Goal: Book appointment/travel/reservation

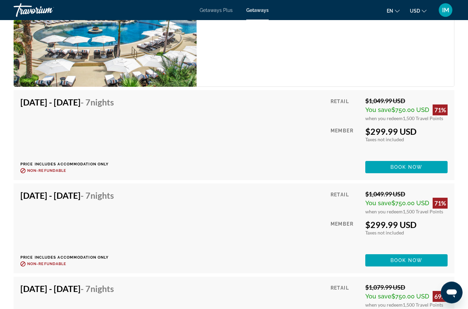
scroll to position [1379, 0]
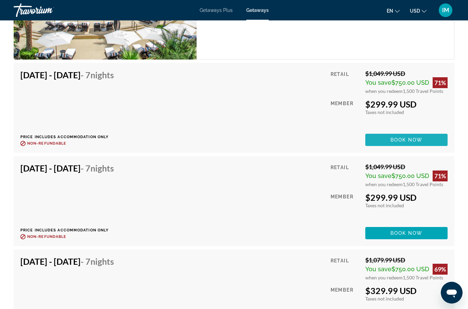
click at [410, 137] on span "Book now" at bounding box center [406, 139] width 32 height 5
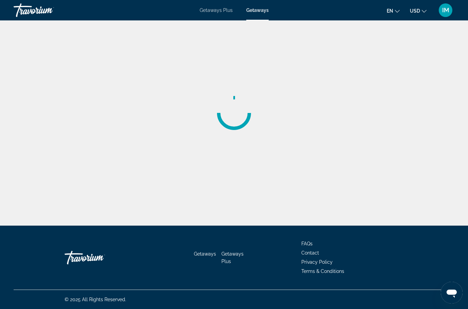
scroll to position [27, 0]
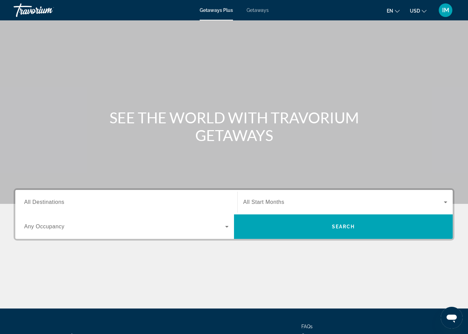
click at [51, 201] on span "All Destinations" at bounding box center [44, 202] width 40 height 6
click at [51, 201] on input "Destination All Destinations" at bounding box center [126, 203] width 204 height 8
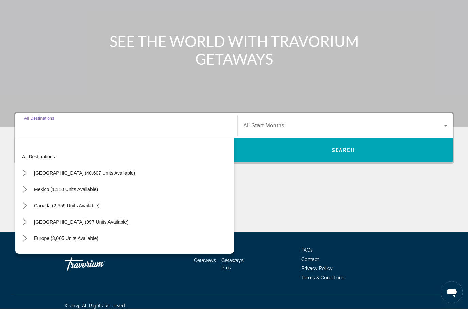
scroll to position [58, 0]
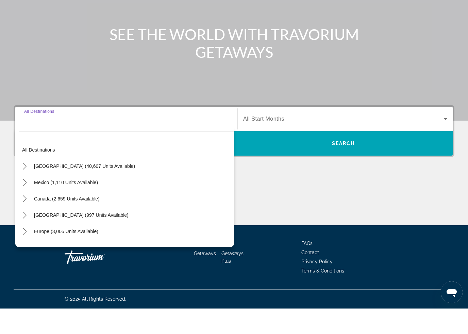
click at [25, 202] on mat-icon "Toggle Mexico (1,110 units available) submenu" at bounding box center [25, 208] width 12 height 12
click at [81, 238] on span "Baja Peninsula, Los Cabos (204 units available)" at bounding box center [102, 240] width 147 height 5
type input "**********"
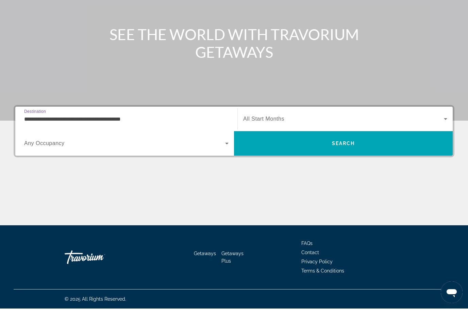
click at [351, 166] on span "Search" at bounding box center [343, 168] width 23 height 5
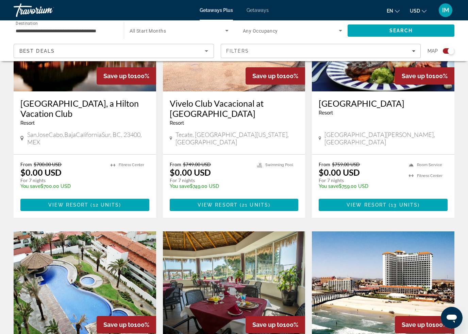
scroll to position [313, 0]
click at [117, 203] on span "12 units" at bounding box center [106, 205] width 27 height 5
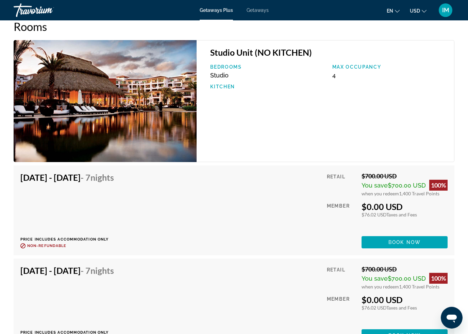
scroll to position [1210, 0]
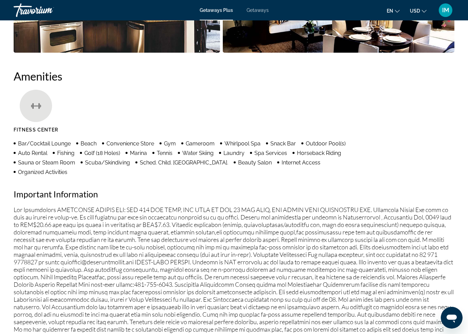
scroll to position [58, 0]
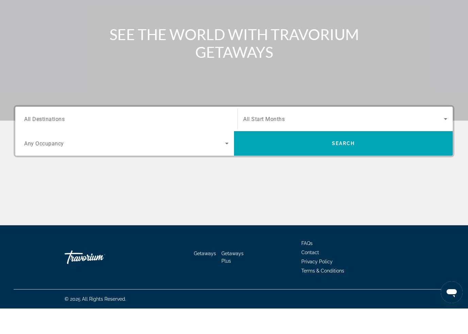
click at [80, 141] on input "Destination All Destinations" at bounding box center [126, 145] width 204 height 8
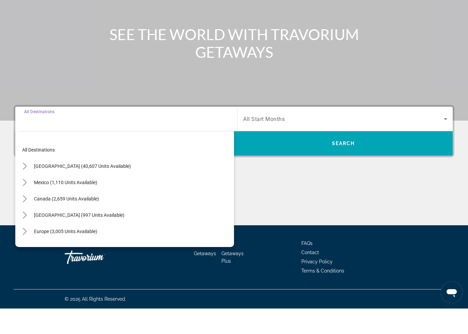
click at [25, 205] on icon "Toggle Mexico (1,110 units available) submenu" at bounding box center [24, 208] width 7 height 7
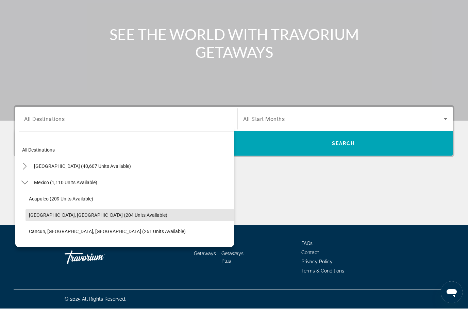
click at [95, 238] on span "Baja Peninsula, Los Cabos (204 units available)" at bounding box center [98, 240] width 138 height 5
type input "**********"
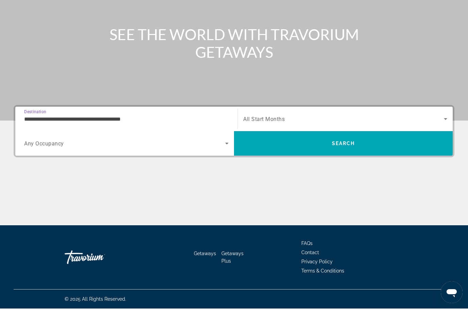
click at [337, 166] on span "Search" at bounding box center [343, 168] width 23 height 5
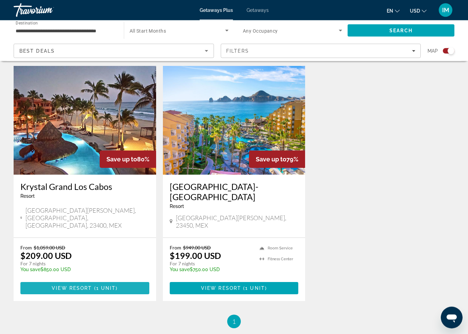
scroll to position [991, 0]
click at [94, 286] on span "( 1 unit )" at bounding box center [105, 288] width 26 height 5
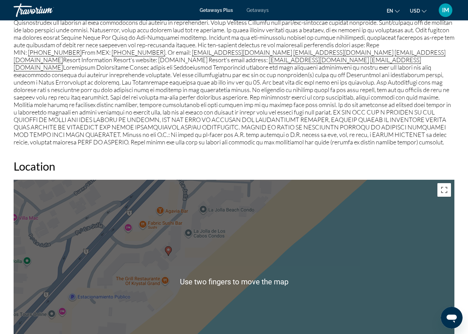
scroll to position [772, 0]
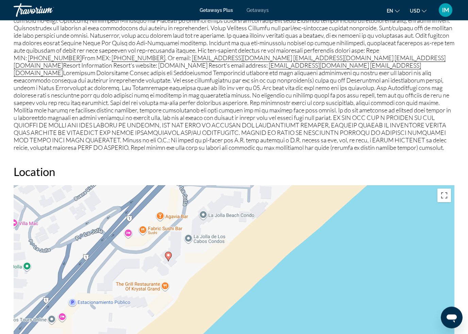
click at [443, 193] on button "Toggle fullscreen view" at bounding box center [444, 196] width 14 height 14
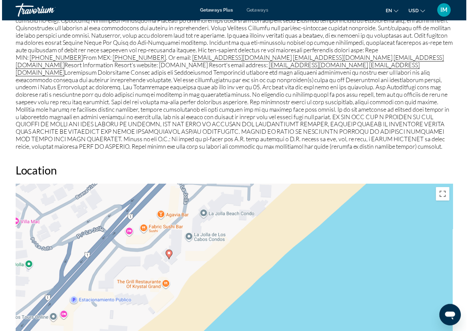
scroll to position [8, 0]
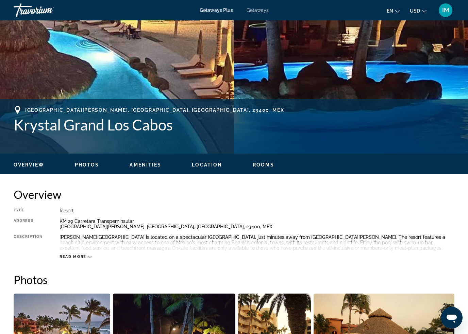
scroll to position [189, 0]
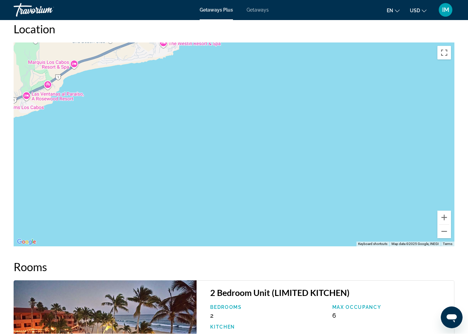
click at [446, 51] on button "Toggle fullscreen view" at bounding box center [444, 53] width 14 height 14
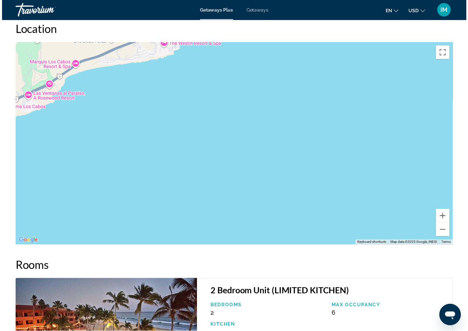
scroll to position [8, 0]
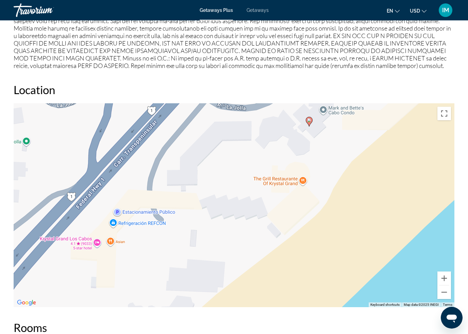
scroll to position [853, 0]
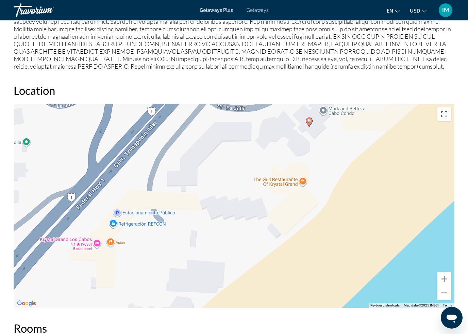
click at [308, 121] on image "Main content" at bounding box center [309, 121] width 4 height 4
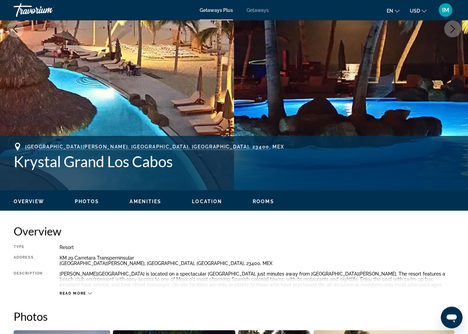
scroll to position [153, 0]
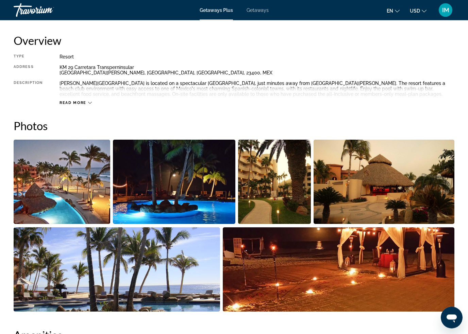
click at [80, 195] on img "Open full-screen image slider" at bounding box center [62, 182] width 97 height 84
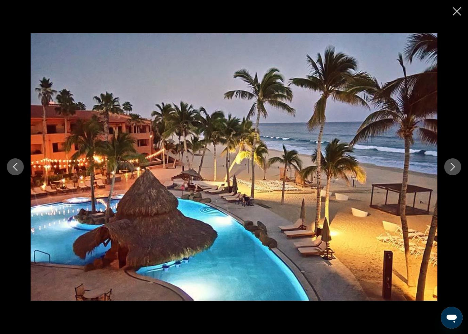
click at [450, 168] on icon "Next image" at bounding box center [452, 167] width 8 height 8
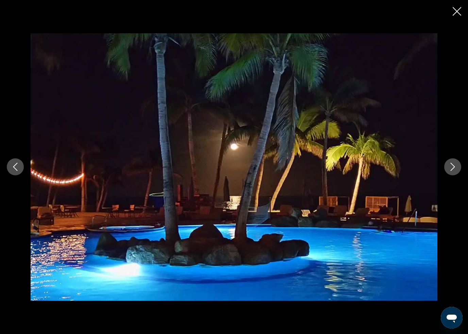
click at [450, 165] on icon "Next image" at bounding box center [452, 167] width 8 height 8
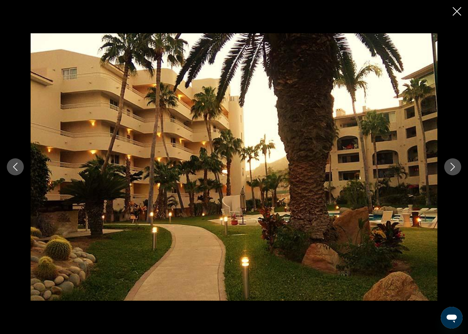
click at [451, 167] on icon "Next image" at bounding box center [452, 167] width 8 height 8
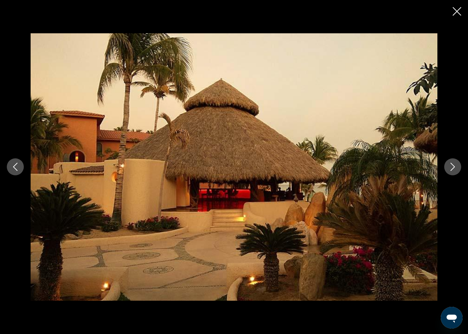
click at [449, 169] on icon "Next image" at bounding box center [452, 167] width 8 height 8
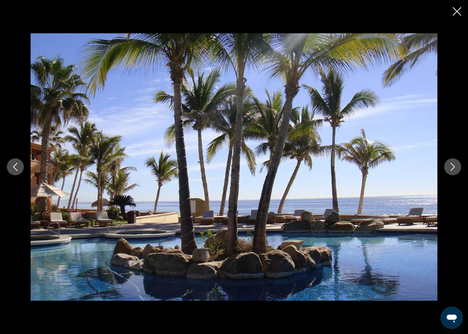
click at [451, 165] on icon "Next image" at bounding box center [452, 167] width 4 height 8
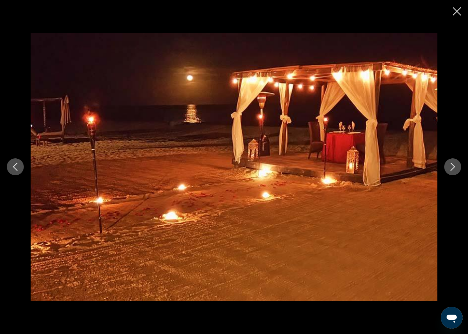
click at [450, 168] on icon "Next image" at bounding box center [452, 167] width 8 height 8
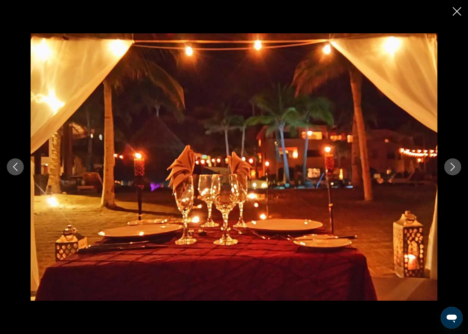
click at [451, 166] on icon "Next image" at bounding box center [452, 167] width 8 height 8
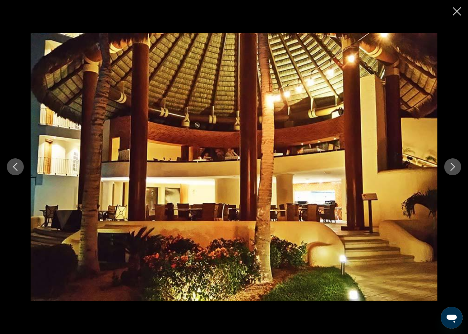
click at [453, 16] on button "Close slideshow" at bounding box center [456, 12] width 8 height 11
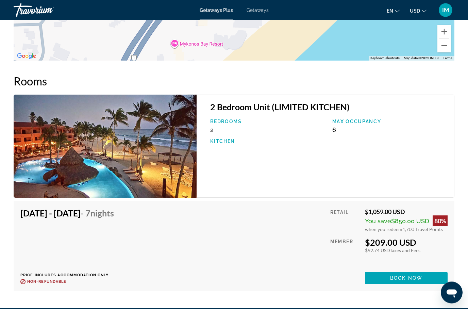
scroll to position [1101, 0]
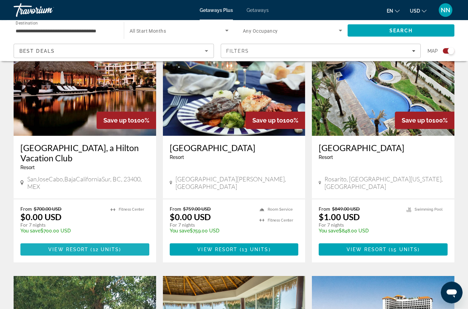
scroll to position [269, 0]
click at [101, 246] on span "12 units" at bounding box center [106, 248] width 27 height 5
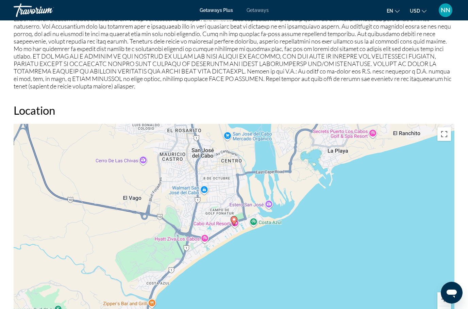
scroll to position [888, 0]
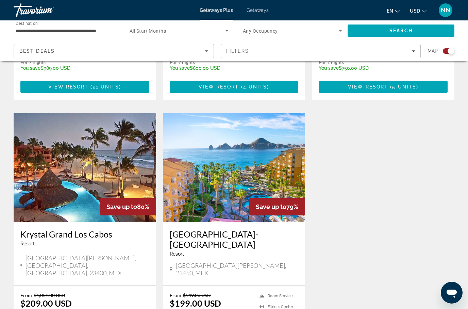
scroll to position [946, 0]
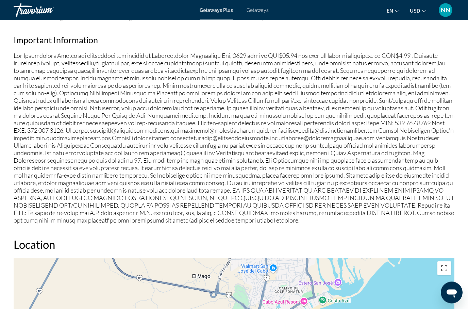
scroll to position [700, 0]
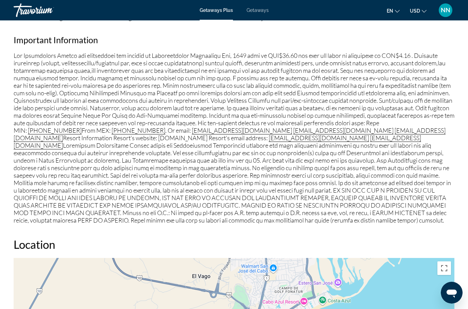
click at [262, 8] on span "Getaways" at bounding box center [257, 9] width 22 height 5
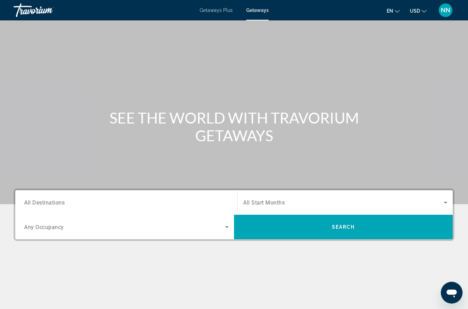
click at [96, 200] on input "Destination All Destinations" at bounding box center [126, 203] width 204 height 8
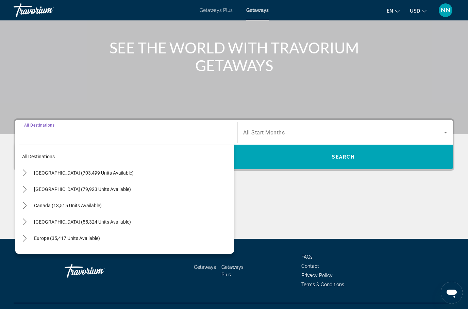
scroll to position [83, 0]
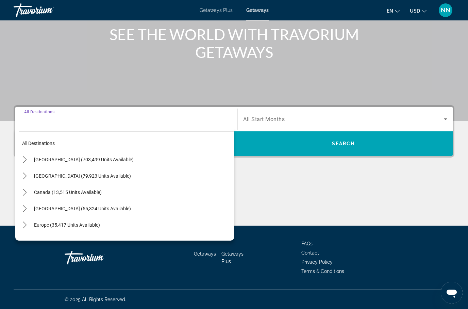
click at [27, 175] on icon "Toggle Mexico (79,923 units available) submenu" at bounding box center [24, 175] width 7 height 7
click at [85, 207] on span "[GEOGRAPHIC_DATA], [GEOGRAPHIC_DATA] (4,390 units available)" at bounding box center [100, 208] width 142 height 5
type input "**********"
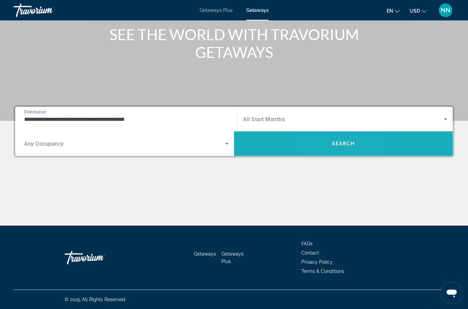
click at [333, 147] on span "Search" at bounding box center [343, 143] width 219 height 16
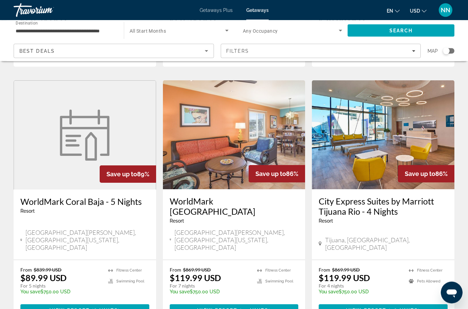
scroll to position [769, 0]
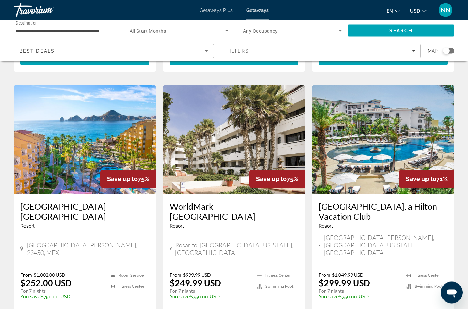
scroll to position [267, 0]
click at [354, 312] on span "View Resort" at bounding box center [365, 314] width 40 height 5
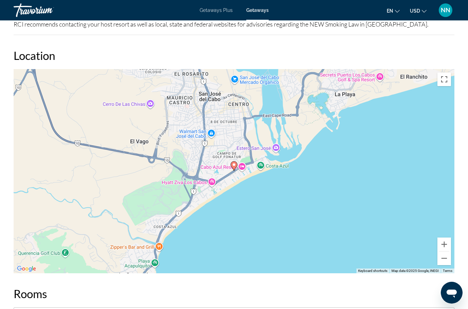
scroll to position [931, 0]
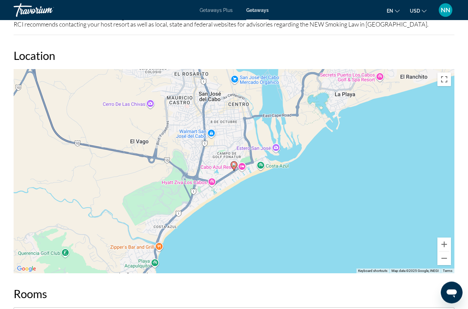
click at [255, 12] on span "Getaways" at bounding box center [257, 9] width 22 height 5
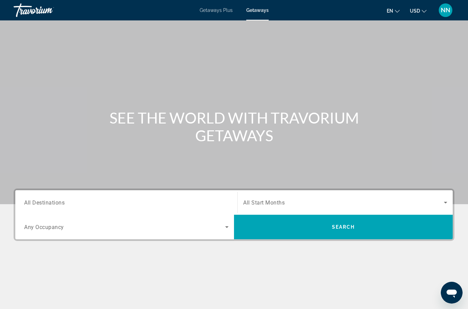
click at [68, 195] on div "Search widget" at bounding box center [126, 202] width 204 height 19
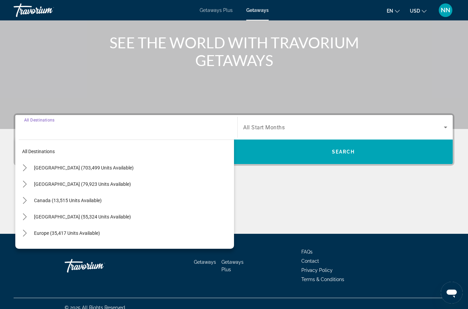
scroll to position [83, 0]
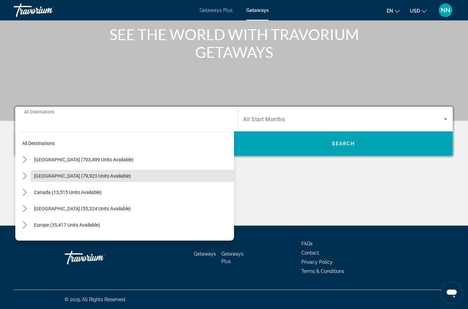
click at [61, 175] on span "[GEOGRAPHIC_DATA] (79,923 units available)" at bounding box center [82, 175] width 97 height 5
type input "**********"
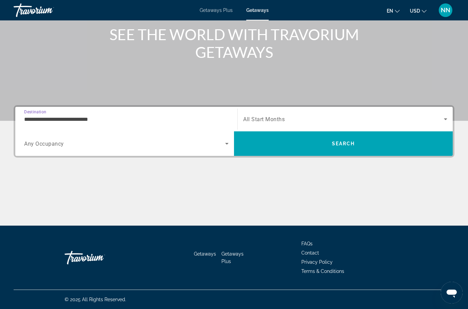
click at [342, 144] on span "Search" at bounding box center [343, 143] width 23 height 5
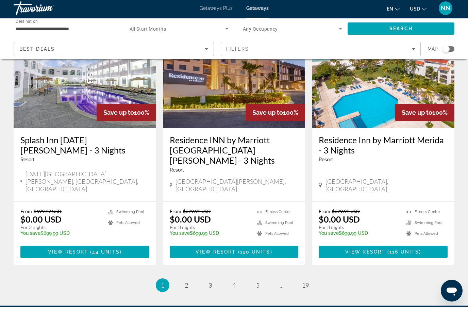
scroll to position [833, 0]
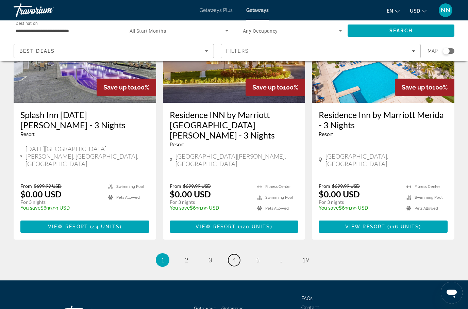
click at [234, 256] on span "4" at bounding box center [233, 259] width 3 height 7
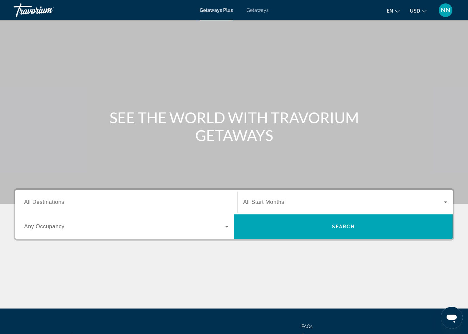
click at [258, 11] on span "Getaways" at bounding box center [257, 9] width 22 height 5
click at [58, 200] on span "All Destinations" at bounding box center [44, 202] width 40 height 6
click at [58, 200] on input "Destination All Destinations" at bounding box center [126, 203] width 204 height 8
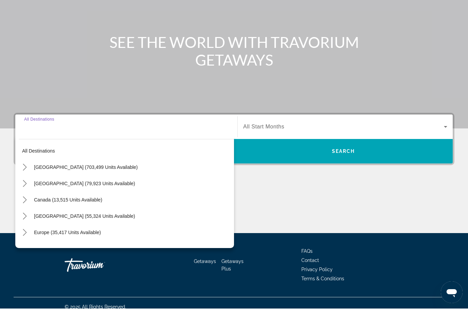
scroll to position [57, 0]
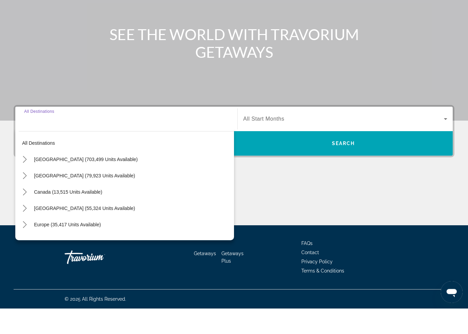
click at [25, 198] on icon "Toggle Mexico (79,923 units available) submenu" at bounding box center [24, 201] width 7 height 7
click at [84, 231] on span "[GEOGRAPHIC_DATA], [GEOGRAPHIC_DATA] (4,390 units available)" at bounding box center [104, 233] width 151 height 5
type input "**********"
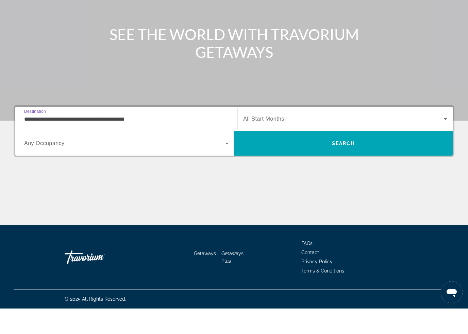
click at [321, 161] on span "Search" at bounding box center [343, 169] width 219 height 16
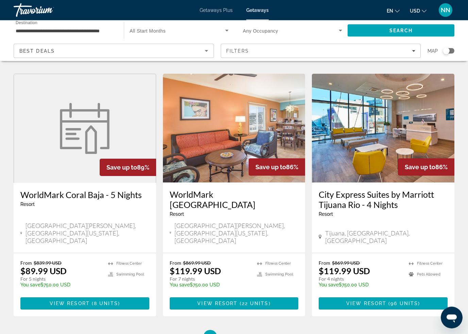
scroll to position [776, 0]
click at [236, 333] on span "2" at bounding box center [233, 336] width 3 height 7
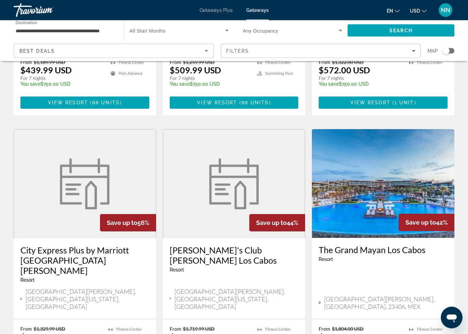
scroll to position [728, 0]
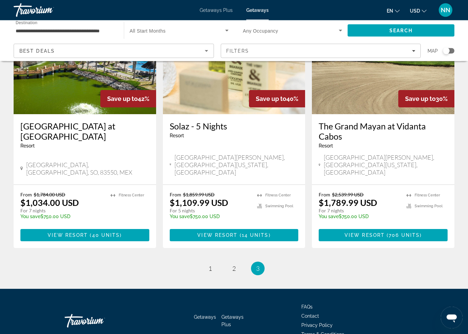
scroll to position [101, 0]
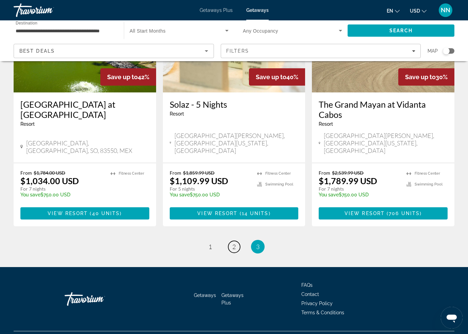
click at [235, 243] on span "2" at bounding box center [233, 246] width 3 height 7
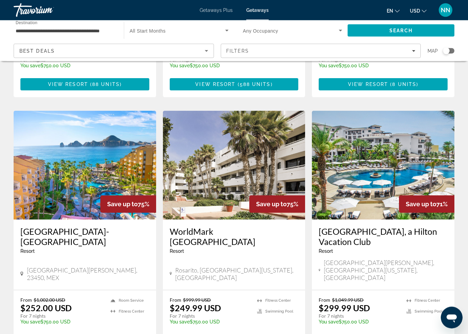
scroll to position [241, 0]
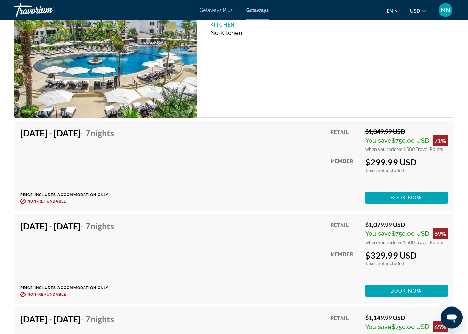
scroll to position [1298, 0]
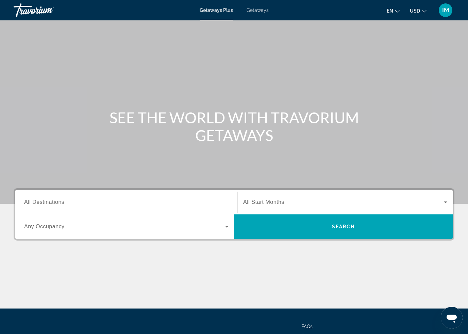
click at [261, 9] on span "Getaways" at bounding box center [257, 9] width 22 height 5
click at [76, 202] on input "Destination All Destinations" at bounding box center [126, 203] width 204 height 8
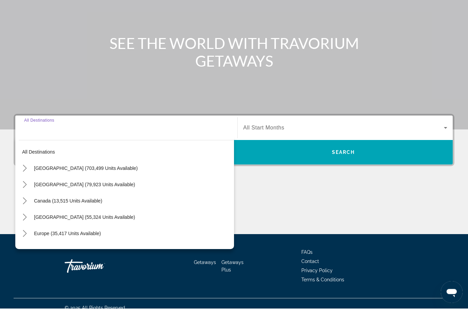
scroll to position [58, 0]
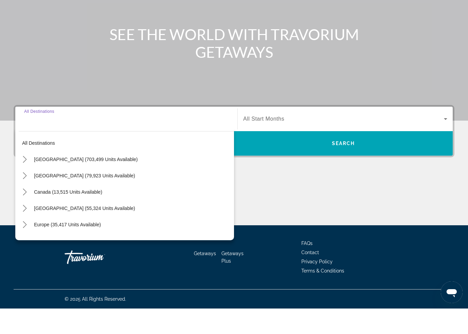
click at [49, 199] on span "[GEOGRAPHIC_DATA] (79,923 units available)" at bounding box center [84, 201] width 101 height 5
type input "**********"
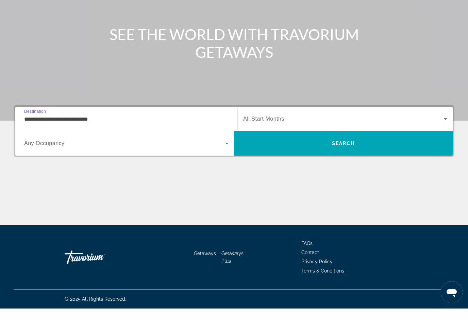
click at [343, 161] on span "Search" at bounding box center [343, 169] width 219 height 16
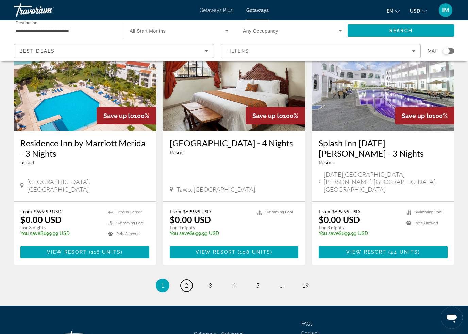
click at [190, 280] on link "page 2" at bounding box center [187, 286] width 12 height 12
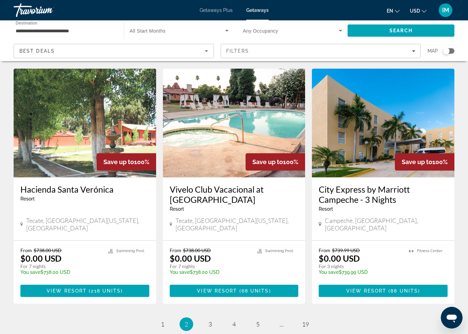
scroll to position [815, 0]
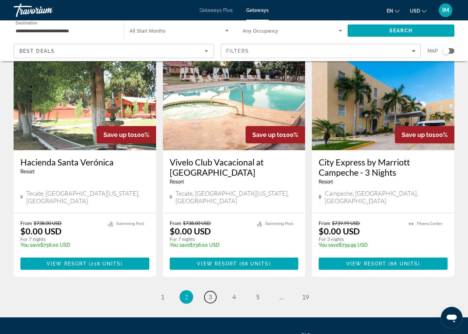
click at [209, 293] on span "3" at bounding box center [209, 296] width 3 height 7
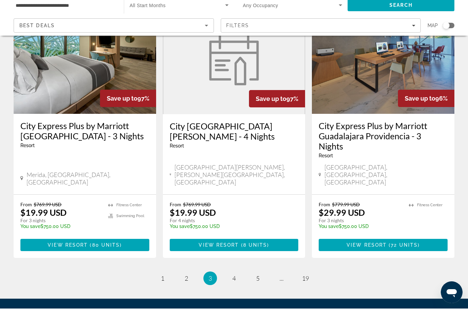
scroll to position [827, 0]
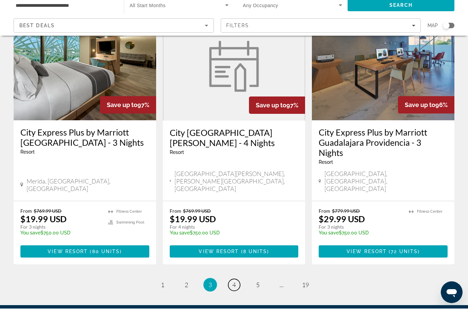
click at [234, 307] on span "4" at bounding box center [233, 310] width 3 height 7
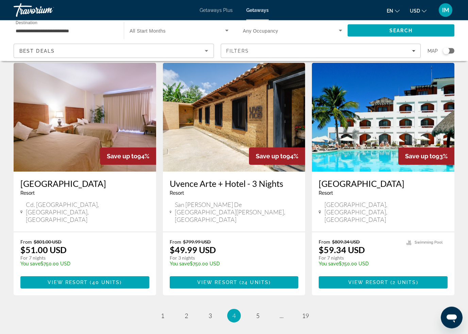
scroll to position [797, 0]
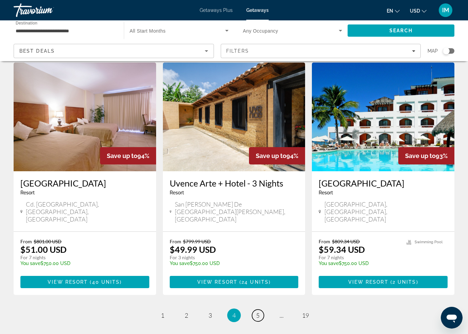
click at [259, 312] on span "5" at bounding box center [257, 315] width 3 height 7
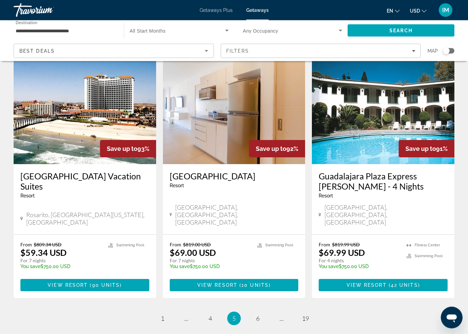
scroll to position [809, 0]
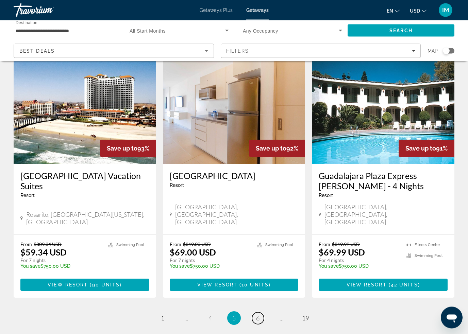
click at [257, 315] on span "6" at bounding box center [257, 318] width 3 height 7
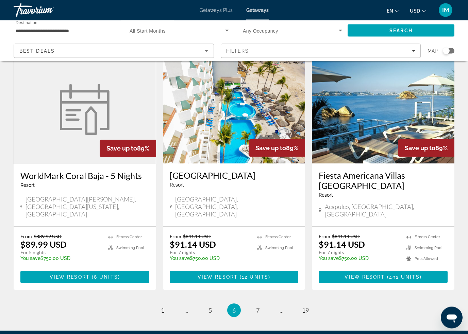
scroll to position [816, 0]
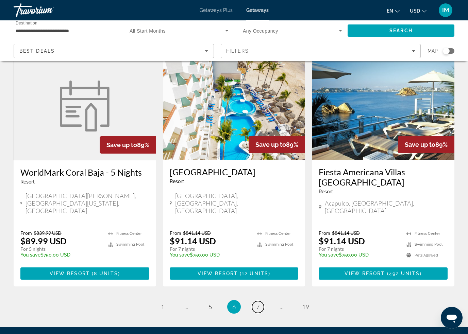
click at [260, 301] on link "page 7" at bounding box center [258, 307] width 12 height 12
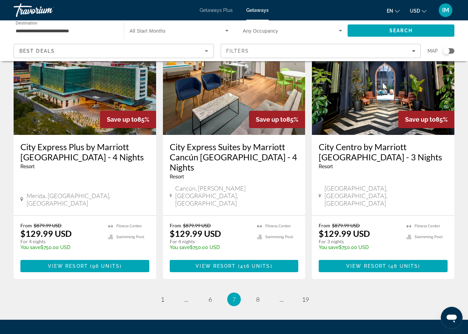
scroll to position [836, 0]
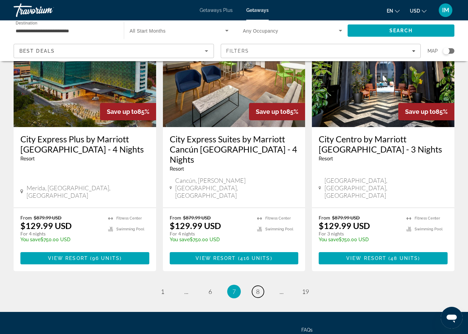
click at [259, 288] on span "8" at bounding box center [257, 291] width 3 height 7
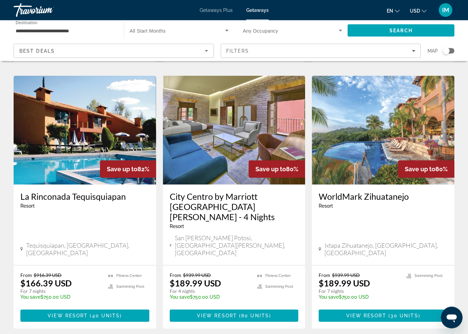
scroll to position [815, 0]
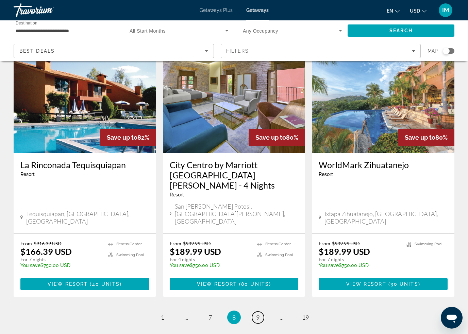
click at [260, 312] on link "page 9" at bounding box center [258, 318] width 12 height 12
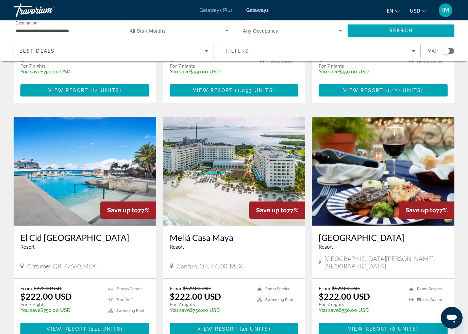
scroll to position [744, 0]
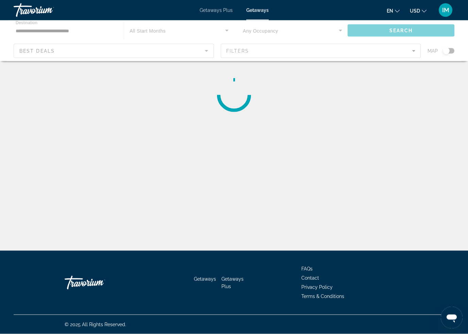
scroll to position [15, 0]
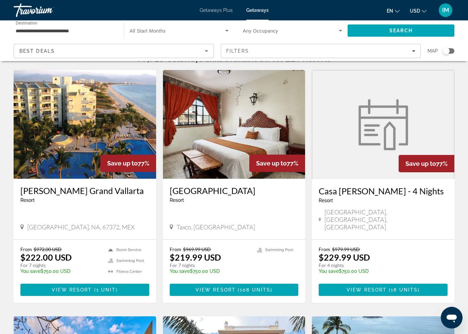
click at [123, 282] on span "Main content" at bounding box center [84, 290] width 129 height 16
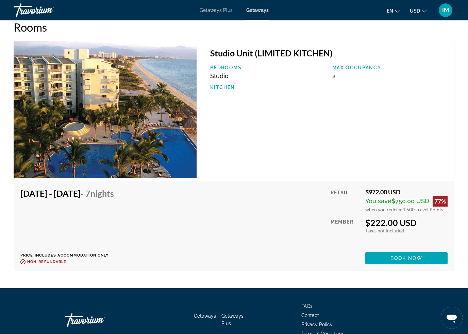
scroll to position [1114, 0]
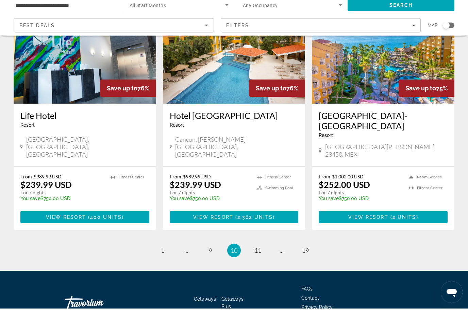
scroll to position [807, 0]
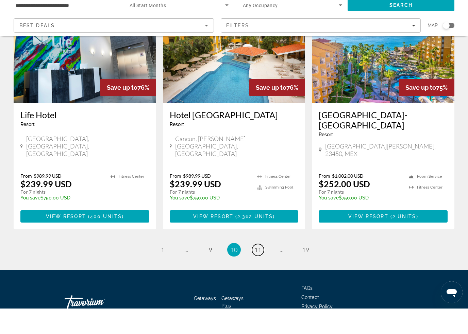
click at [258, 272] on span "11" at bounding box center [257, 275] width 7 height 7
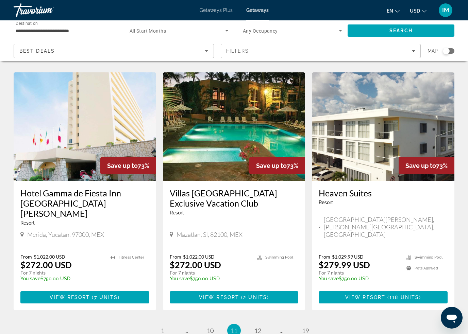
scroll to position [825, 0]
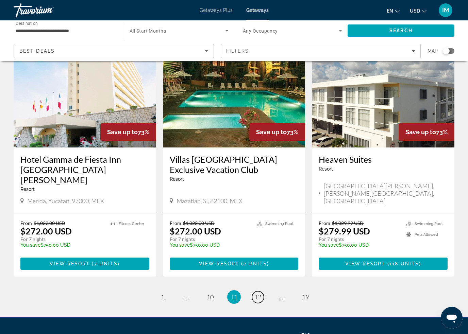
click at [260, 293] on span "12" at bounding box center [257, 296] width 7 height 7
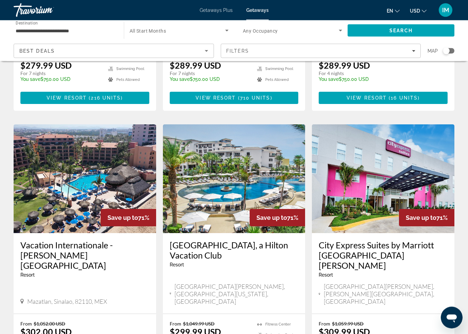
scroll to position [220, 0]
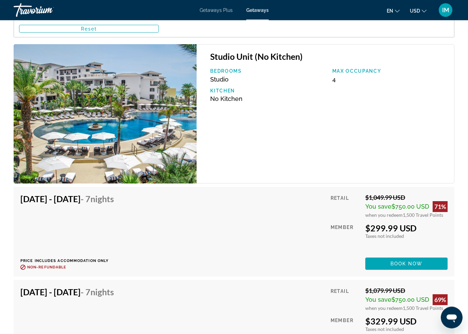
scroll to position [1255, 0]
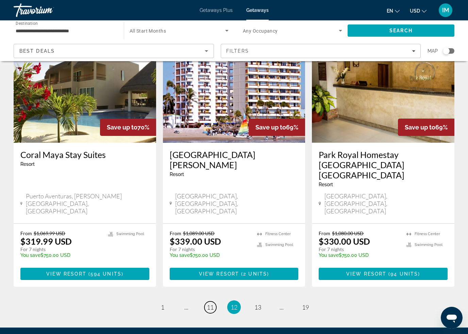
click at [208, 304] on span "11" at bounding box center [210, 307] width 7 height 7
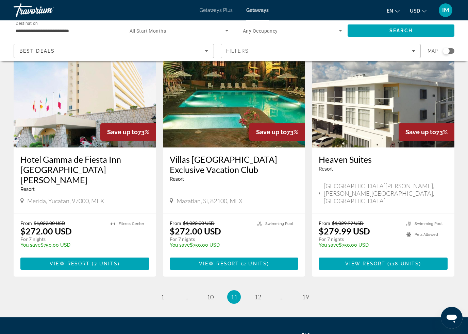
scroll to position [827, 0]
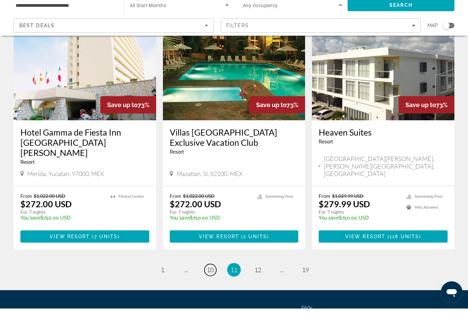
click at [212, 292] on span "10" at bounding box center [210, 295] width 7 height 7
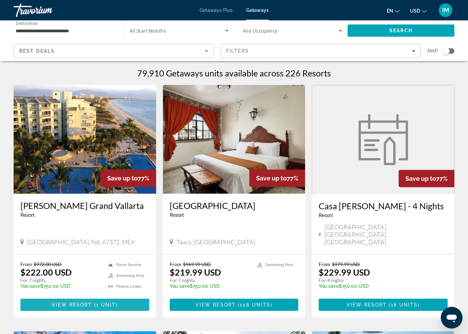
click at [102, 302] on span "1 unit" at bounding box center [106, 304] width 20 height 5
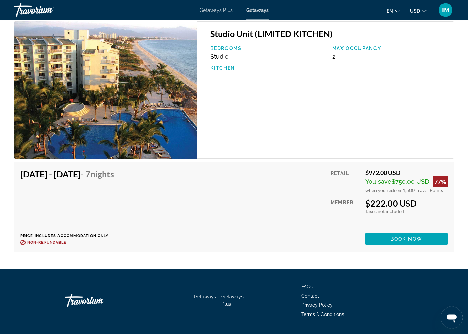
scroll to position [1134, 0]
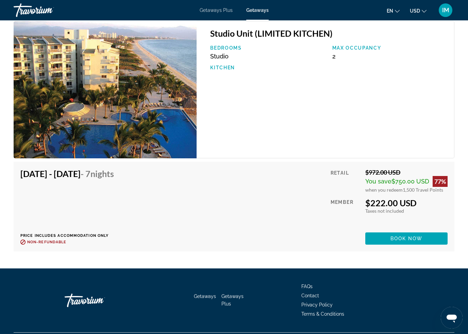
click at [414, 236] on span "Book now" at bounding box center [406, 238] width 32 height 5
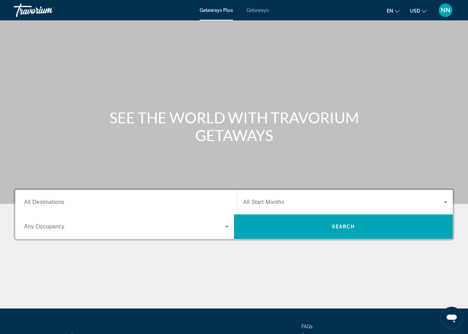
click at [63, 206] on div "Destination All Destinations" at bounding box center [126, 202] width 204 height 19
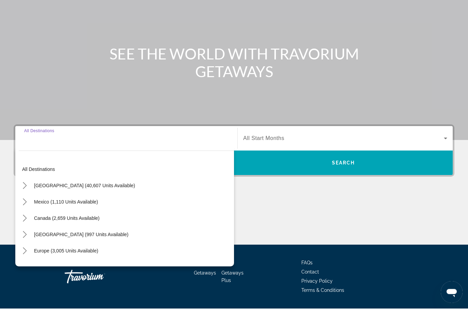
scroll to position [58, 0]
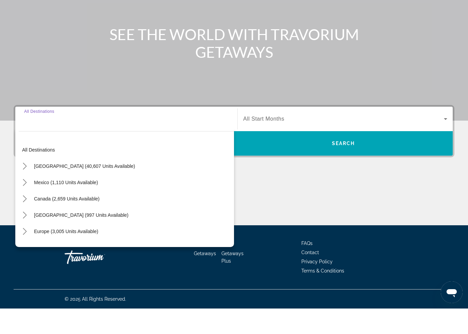
click at [25, 205] on icon "Toggle Mexico (1,110 units available) submenu" at bounding box center [24, 208] width 7 height 7
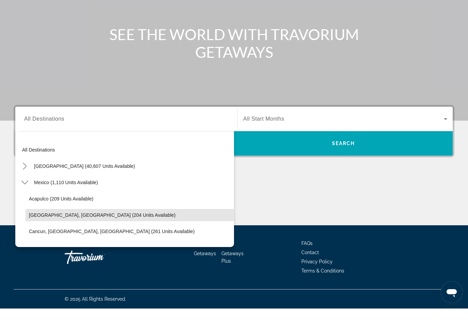
click at [74, 238] on span "[GEOGRAPHIC_DATA], [GEOGRAPHIC_DATA] (204 units available)" at bounding box center [102, 240] width 147 height 5
type input "**********"
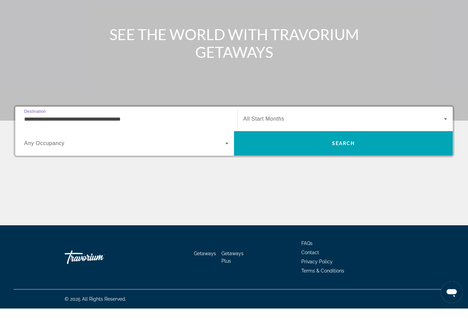
click at [334, 166] on span "Search" at bounding box center [343, 168] width 23 height 5
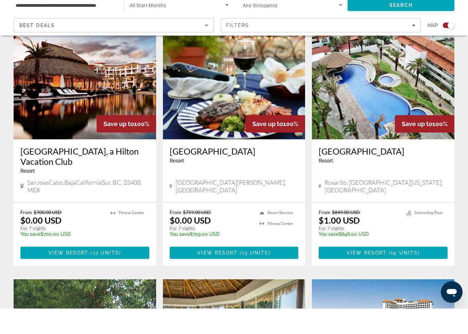
scroll to position [254, 0]
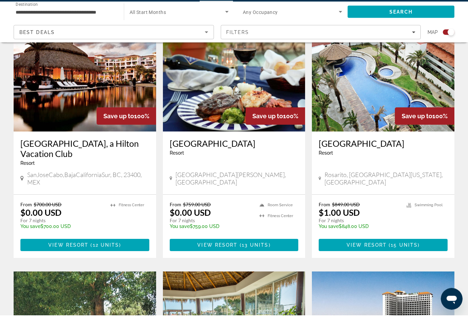
click at [105, 261] on span "12 units" at bounding box center [106, 263] width 27 height 5
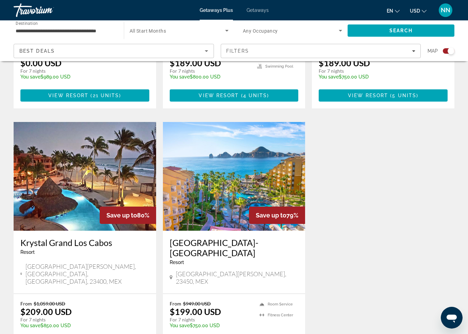
scroll to position [940, 0]
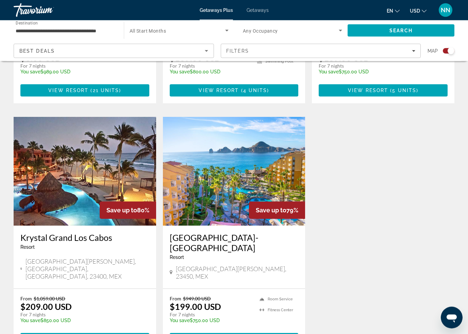
click at [118, 331] on span "Main content" at bounding box center [84, 339] width 129 height 16
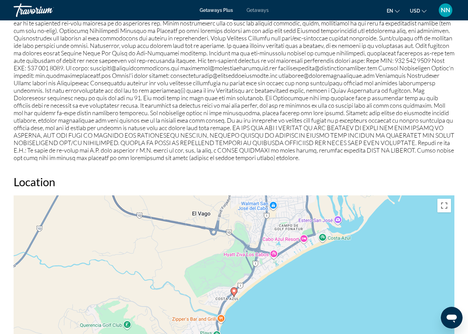
scroll to position [758, 0]
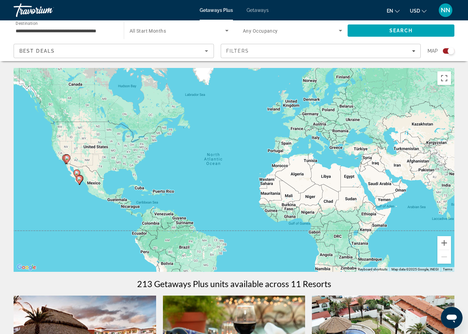
click at [257, 10] on span "Getaways" at bounding box center [257, 9] width 22 height 5
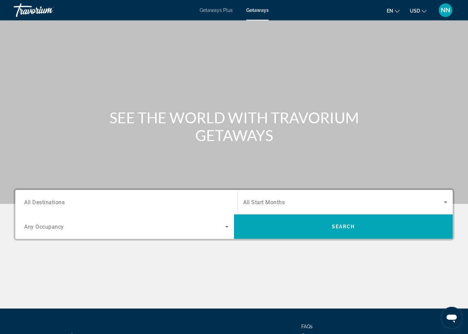
click at [75, 201] on input "Destination All Destinations" at bounding box center [126, 203] width 204 height 8
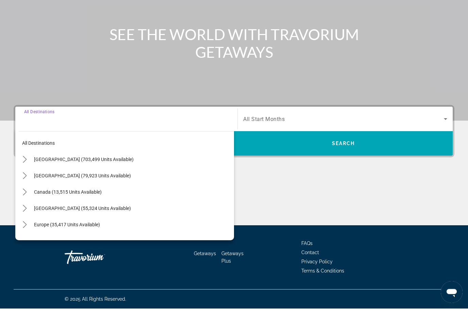
scroll to position [58, 0]
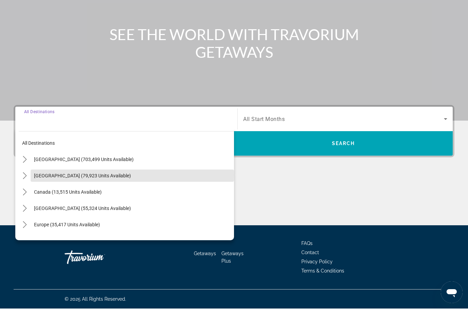
click at [44, 199] on span "[GEOGRAPHIC_DATA] (79,923 units available)" at bounding box center [82, 201] width 97 height 5
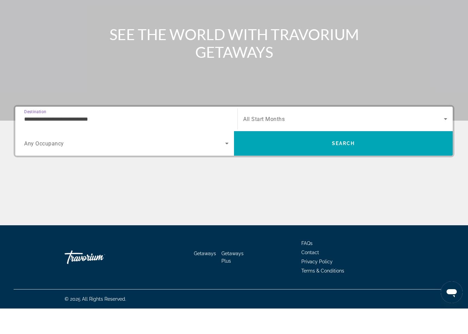
click at [50, 141] on input "**********" at bounding box center [126, 145] width 204 height 8
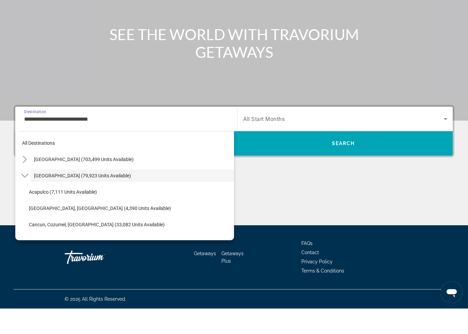
click at [46, 231] on span "[GEOGRAPHIC_DATA], [GEOGRAPHIC_DATA] (4,390 units available)" at bounding box center [100, 233] width 142 height 5
type input "**********"
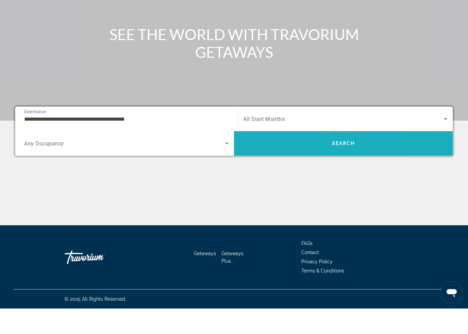
click at [301, 161] on span "Search" at bounding box center [343, 169] width 219 height 16
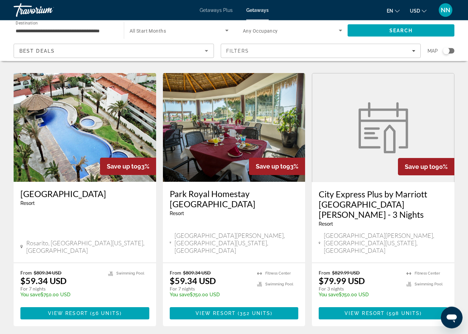
scroll to position [561, 0]
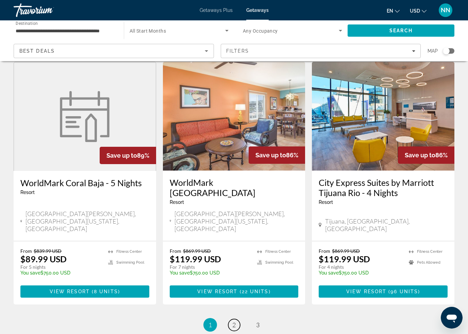
click at [236, 319] on link "page 2" at bounding box center [234, 325] width 12 height 12
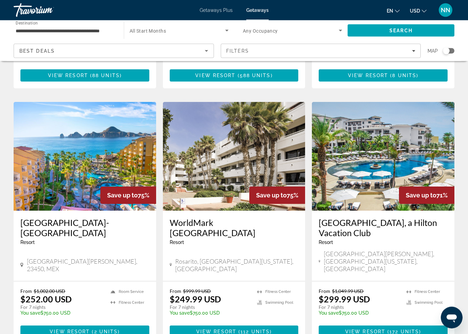
scroll to position [262, 0]
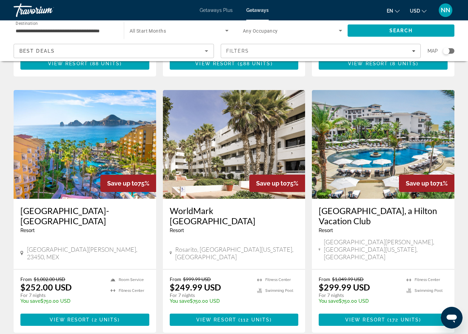
click at [354, 317] on span "View Resort" at bounding box center [365, 319] width 40 height 5
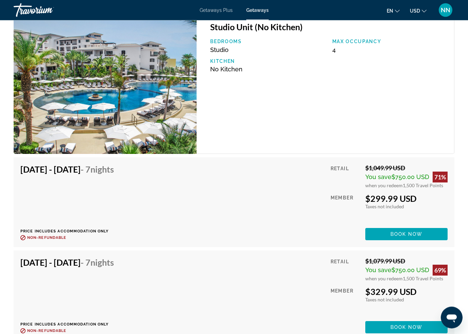
scroll to position [1284, 0]
click at [409, 232] on span "Book now" at bounding box center [406, 234] width 32 height 5
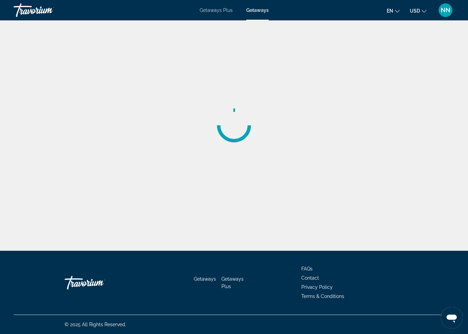
scroll to position [15, 0]
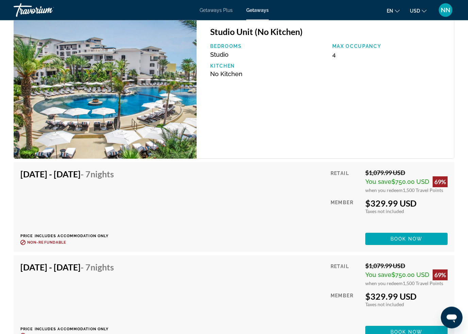
scroll to position [1280, 0]
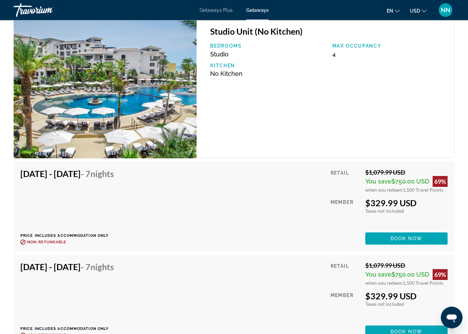
click at [408, 236] on span "Book now" at bounding box center [406, 238] width 32 height 5
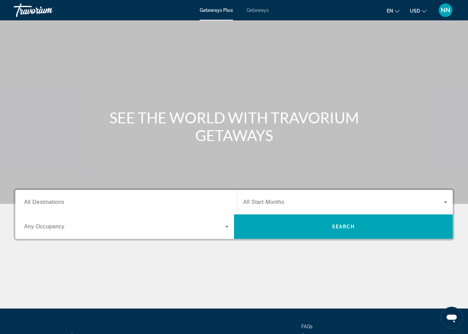
click at [263, 10] on span "Getaways" at bounding box center [257, 9] width 22 height 5
click at [60, 202] on span "All Destinations" at bounding box center [44, 202] width 40 height 6
click at [60, 202] on input "Destination All Destinations" at bounding box center [126, 203] width 204 height 8
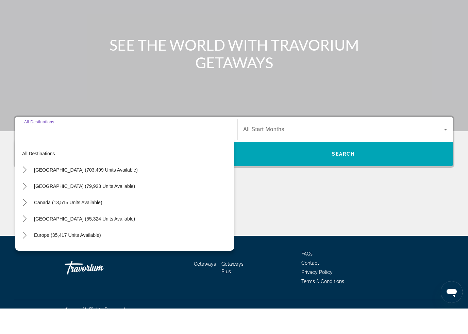
scroll to position [58, 0]
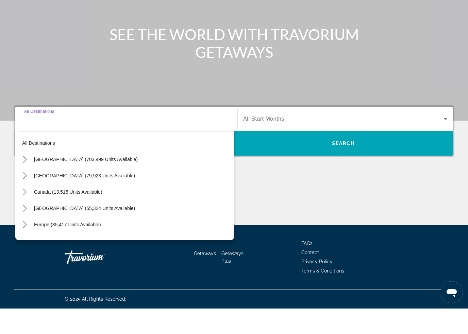
click at [28, 198] on icon "Toggle Mexico (79,923 units available) submenu" at bounding box center [24, 201] width 7 height 7
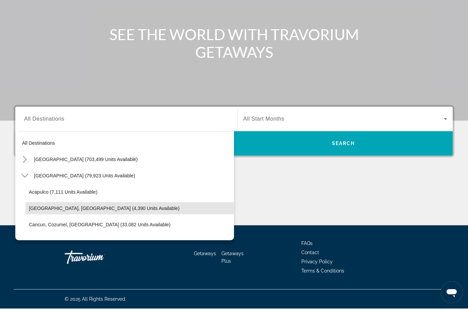
click at [64, 231] on span "[GEOGRAPHIC_DATA], [GEOGRAPHIC_DATA] (4,390 units available)" at bounding box center [104, 233] width 151 height 5
type input "**********"
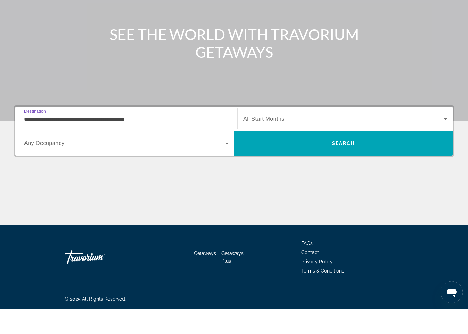
click at [348, 166] on span "Search" at bounding box center [343, 168] width 23 height 5
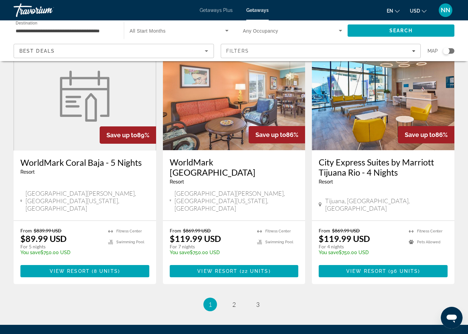
scroll to position [826, 0]
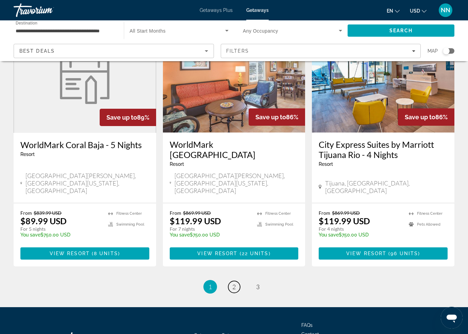
click at [236, 283] on span "2" at bounding box center [233, 286] width 3 height 7
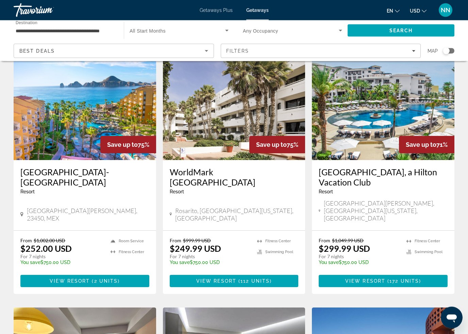
scroll to position [302, 0]
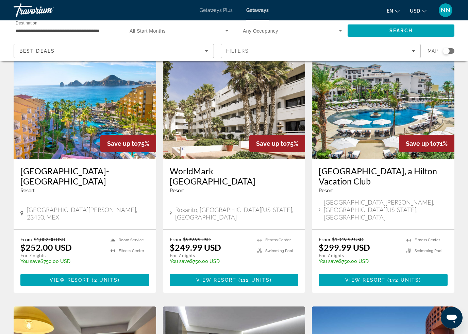
click at [390, 277] on span "172 units" at bounding box center [404, 279] width 30 height 5
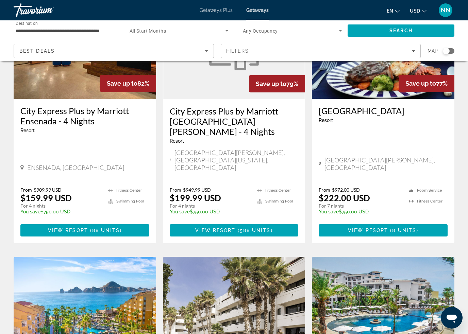
scroll to position [95, 0]
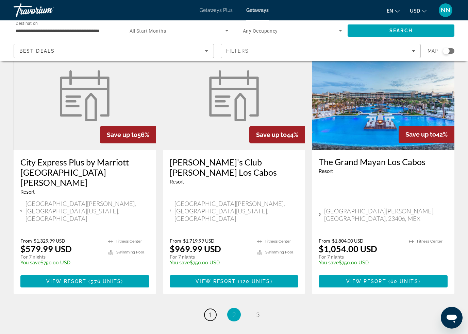
click at [212, 309] on link "page 1" at bounding box center [210, 315] width 12 height 12
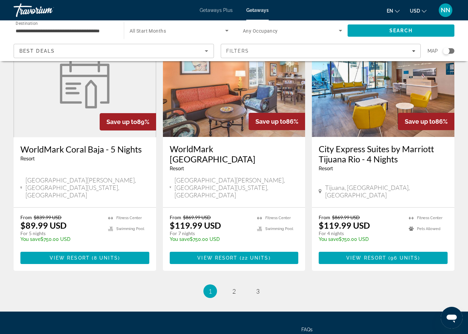
scroll to position [826, 0]
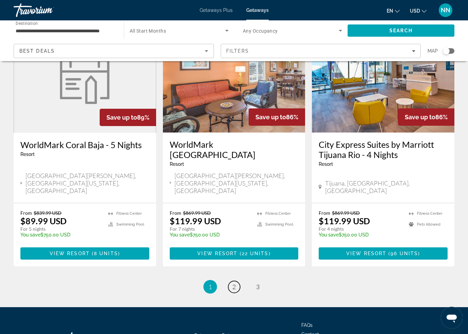
click at [237, 281] on link "page 2" at bounding box center [234, 287] width 12 height 12
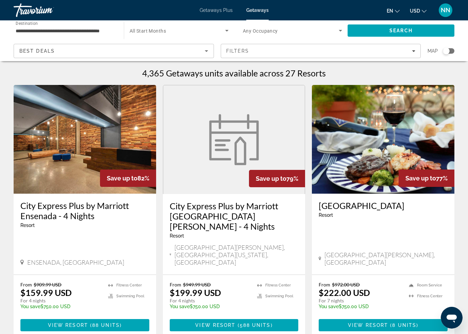
click at [217, 10] on span "Getaways Plus" at bounding box center [216, 9] width 33 height 5
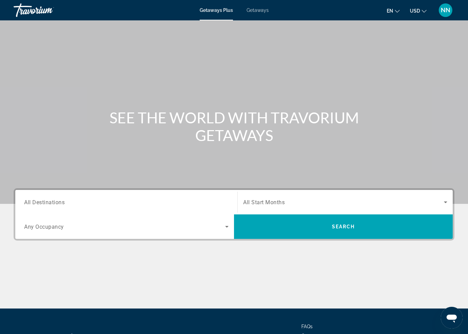
click at [54, 201] on span "All Destinations" at bounding box center [44, 202] width 40 height 6
click at [54, 201] on input "Destination All Destinations" at bounding box center [126, 203] width 204 height 8
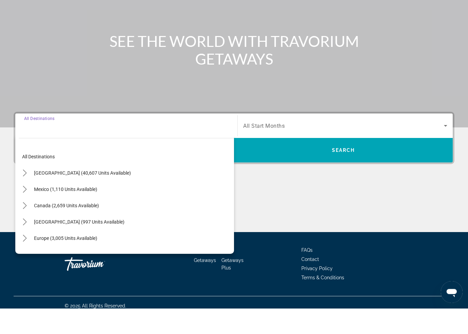
scroll to position [58, 0]
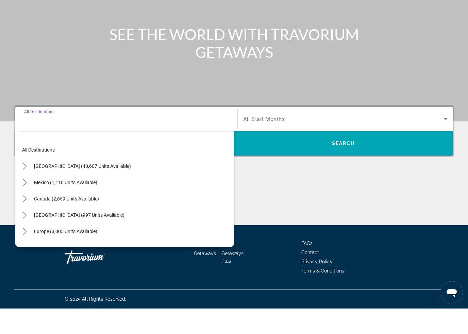
click at [28, 202] on mat-icon "Toggle Mexico (1,110 units available) submenu" at bounding box center [25, 208] width 12 height 12
click at [50, 238] on span "[GEOGRAPHIC_DATA], [GEOGRAPHIC_DATA] (204 units available)" at bounding box center [98, 240] width 138 height 5
type input "**********"
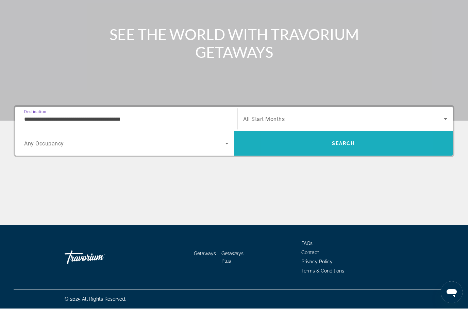
click at [314, 161] on span "Search" at bounding box center [343, 169] width 219 height 16
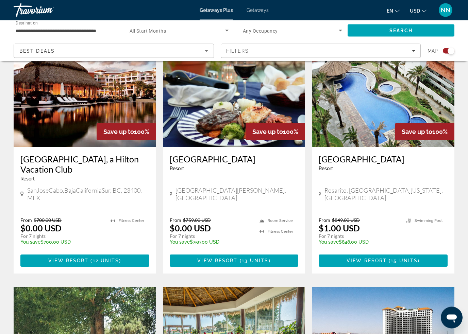
scroll to position [267, 0]
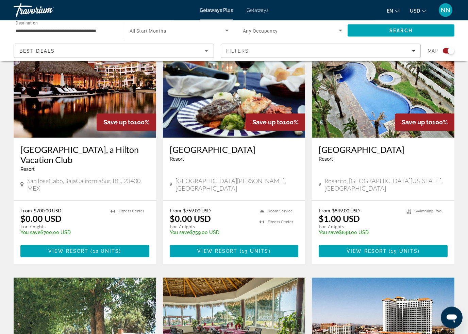
click at [115, 243] on span "Main content" at bounding box center [84, 251] width 129 height 16
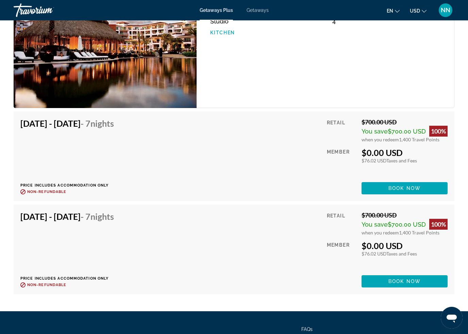
scroll to position [1264, 0]
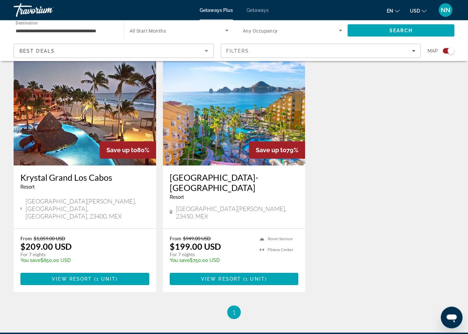
scroll to position [1012, 0]
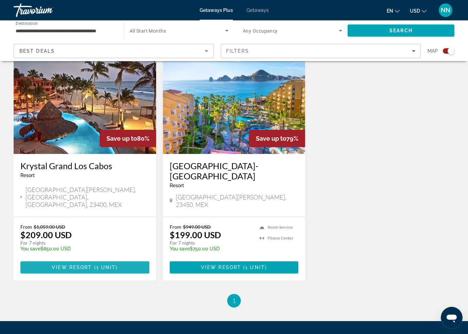
click at [105, 265] on span "1 unit" at bounding box center [106, 267] width 20 height 5
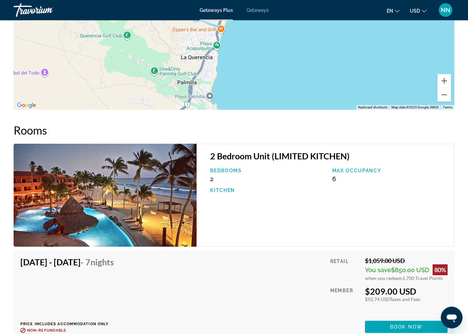
scroll to position [1052, 0]
click at [406, 326] on span "Book now" at bounding box center [406, 326] width 32 height 5
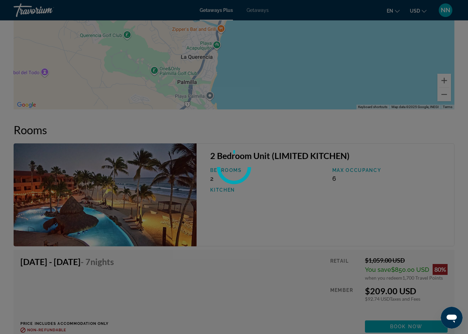
scroll to position [15, 0]
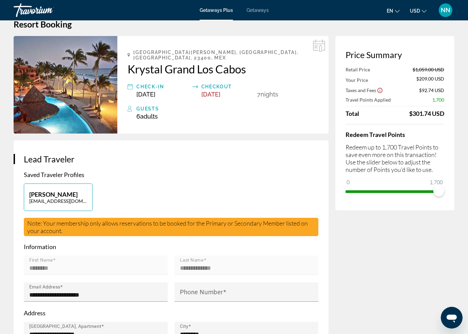
click at [268, 9] on span "Getaways" at bounding box center [257, 9] width 22 height 5
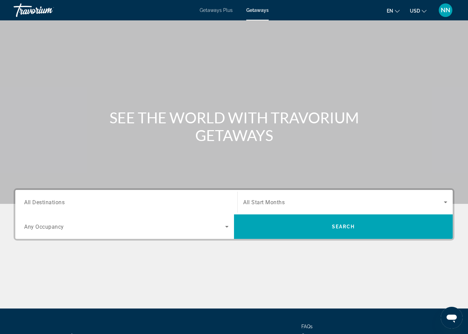
click at [51, 201] on span "All Destinations" at bounding box center [44, 202] width 40 height 6
click at [51, 201] on input "Destination All Destinations" at bounding box center [126, 203] width 204 height 8
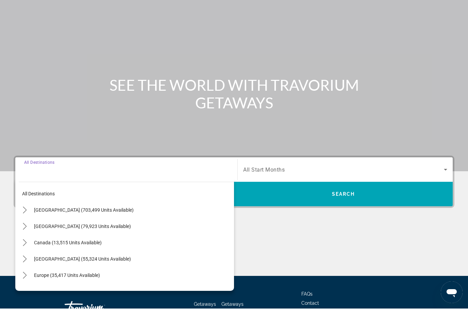
scroll to position [58, 0]
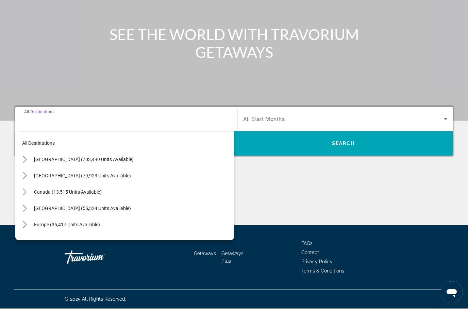
click at [27, 195] on mat-icon "Toggle Mexico (79,923 units available) submenu" at bounding box center [25, 201] width 12 height 12
click at [67, 231] on span "[GEOGRAPHIC_DATA], [GEOGRAPHIC_DATA] (4,390 units available)" at bounding box center [100, 233] width 142 height 5
type input "**********"
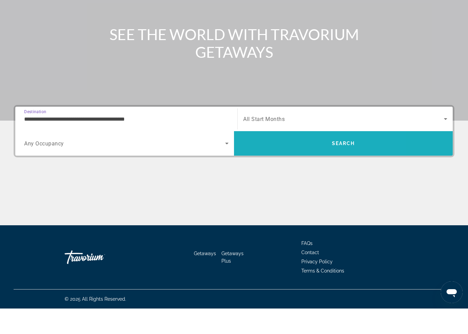
click at [347, 166] on span "Search" at bounding box center [343, 168] width 23 height 5
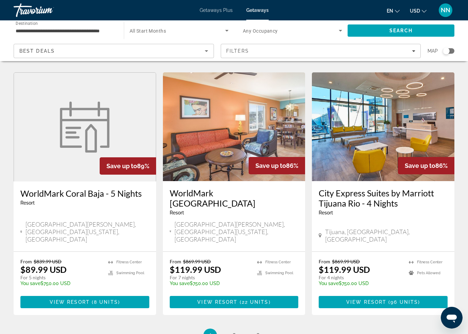
scroll to position [806, 0]
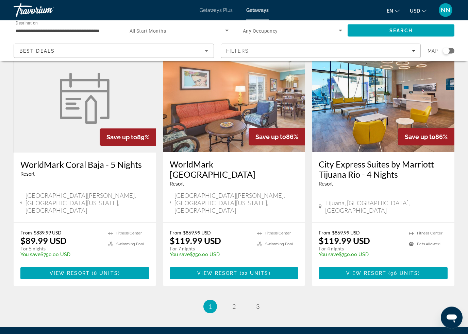
click at [235, 303] on span "2" at bounding box center [233, 306] width 3 height 7
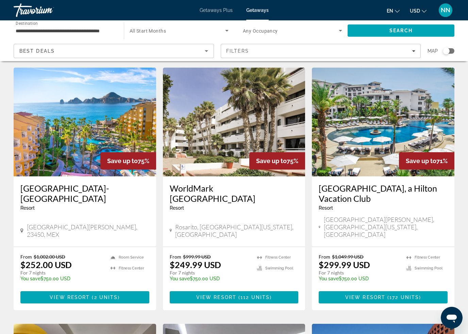
scroll to position [285, 0]
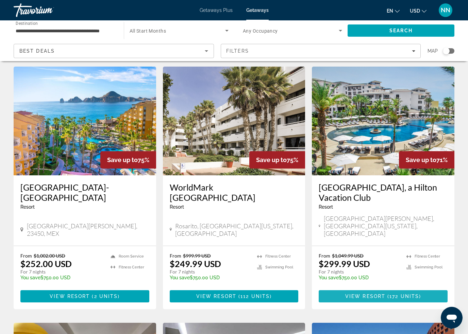
click at [372, 294] on span "View Resort" at bounding box center [365, 296] width 40 height 5
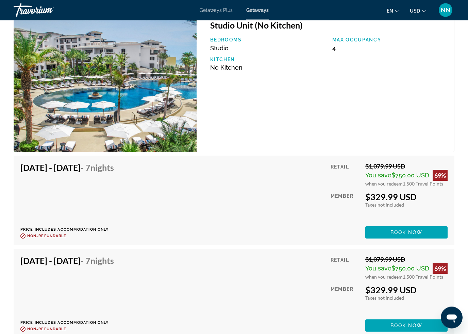
scroll to position [1286, 0]
